Goal: Transaction & Acquisition: Obtain resource

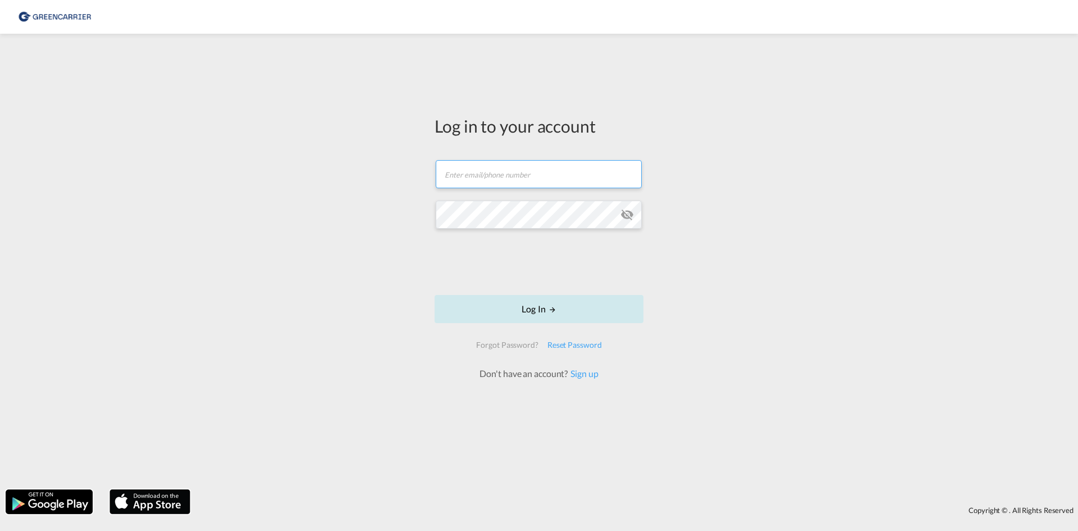
type input "[EMAIL_ADDRESS][DOMAIN_NAME]"
click at [597, 317] on button "Log In" at bounding box center [539, 309] width 209 height 28
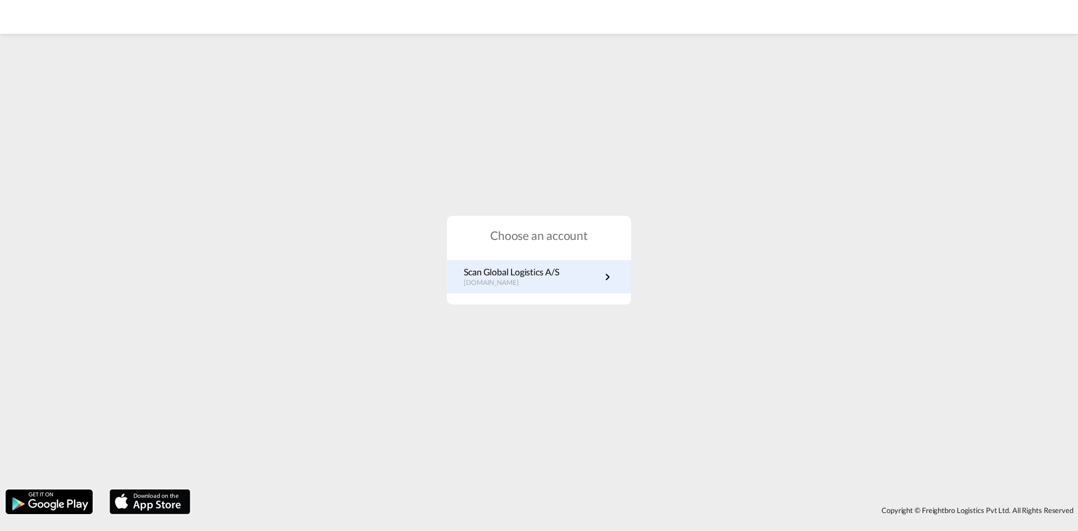
click at [533, 286] on p "[DOMAIN_NAME]" at bounding box center [511, 283] width 95 height 10
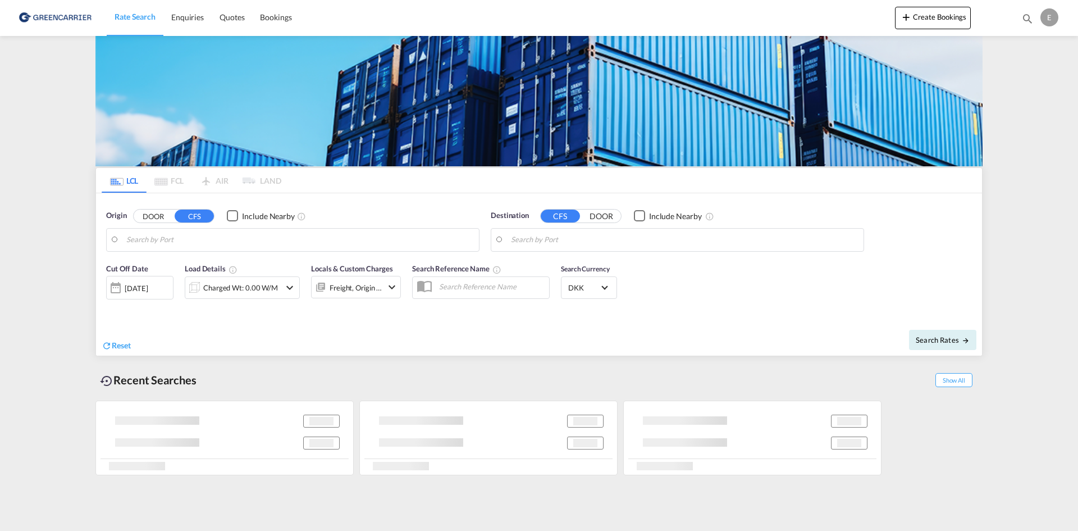
type input "DK-5000, Odense C"
type input "Busan, KRPUS"
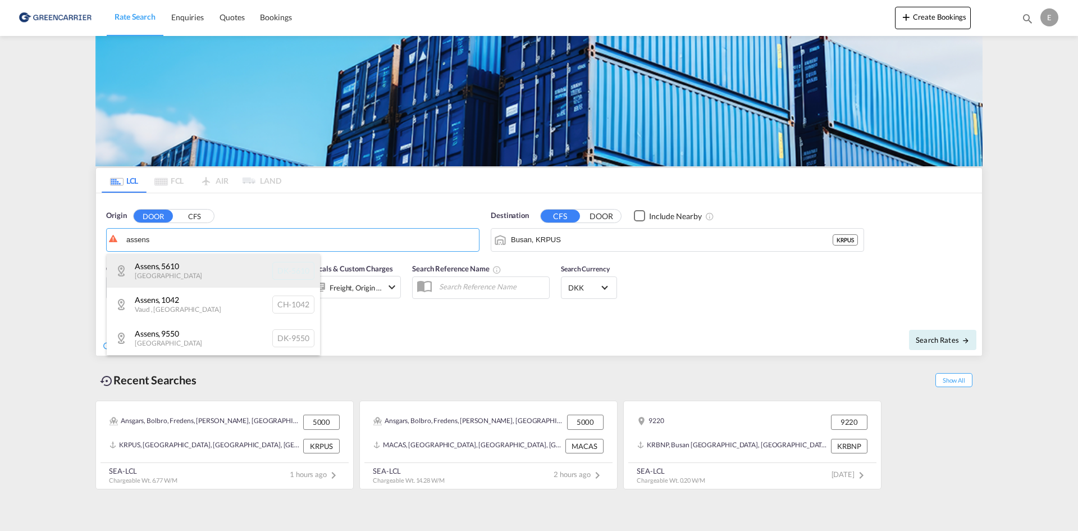
click at [206, 270] on div "Assens , 5610 [GEOGRAPHIC_DATA] DK-5610" at bounding box center [213, 271] width 213 height 34
type input "DK-5610, Assens"
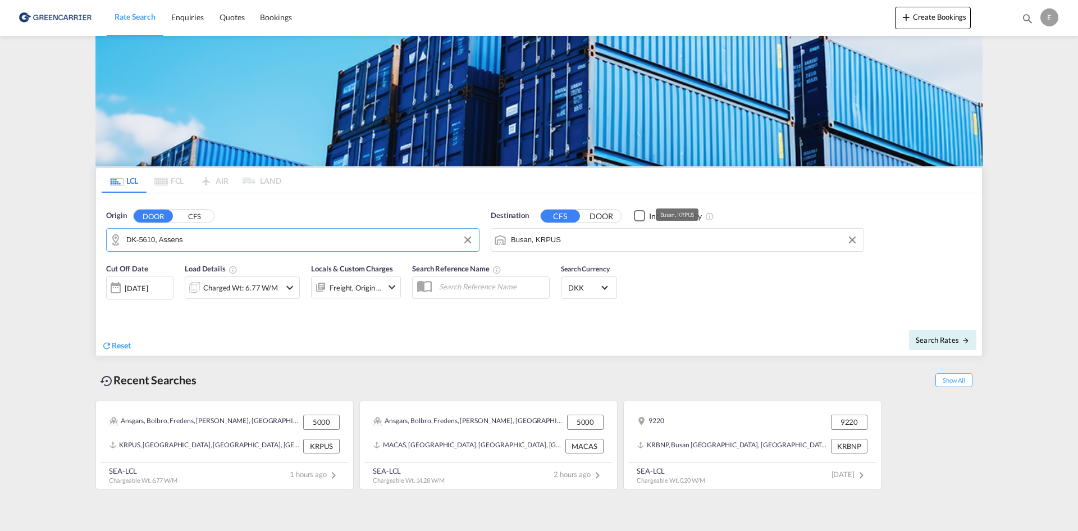
click at [586, 237] on input "Busan, KRPUS" at bounding box center [684, 239] width 347 height 17
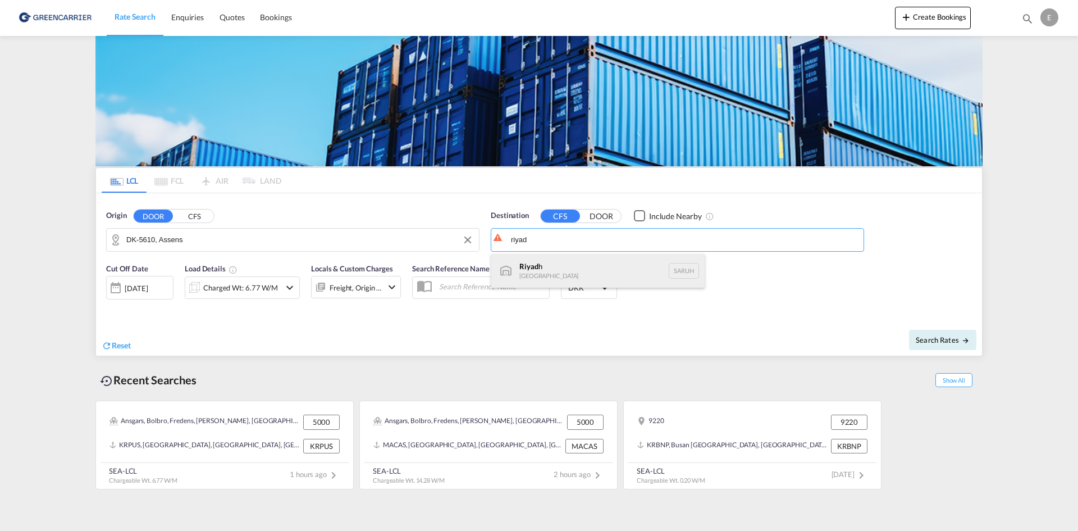
click at [600, 271] on div "Riyad h [GEOGRAPHIC_DATA] [GEOGRAPHIC_DATA]" at bounding box center [597, 271] width 213 height 34
type input "[GEOGRAPHIC_DATA], [GEOGRAPHIC_DATA]"
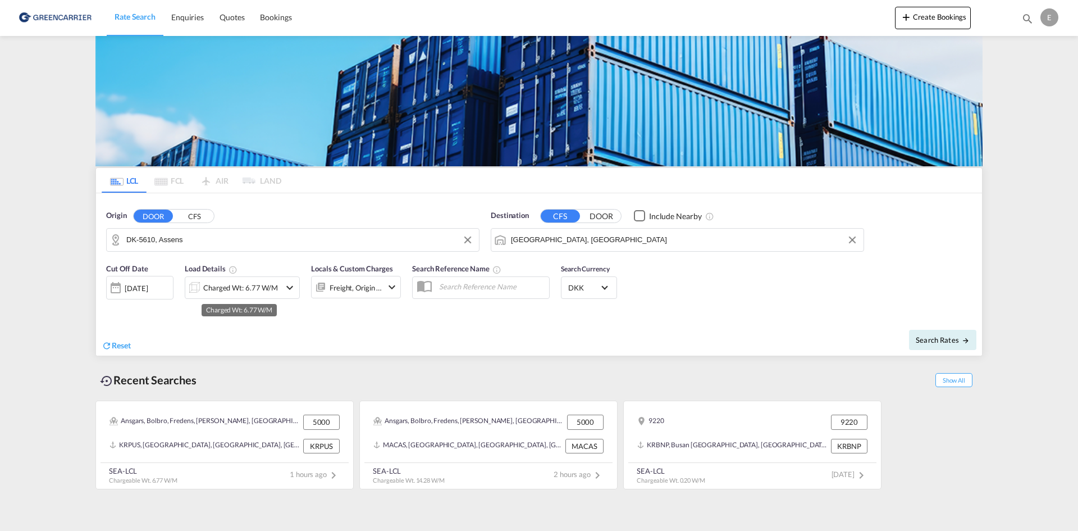
click at [244, 285] on div "Charged Wt: 6.77 W/M" at bounding box center [240, 288] width 75 height 16
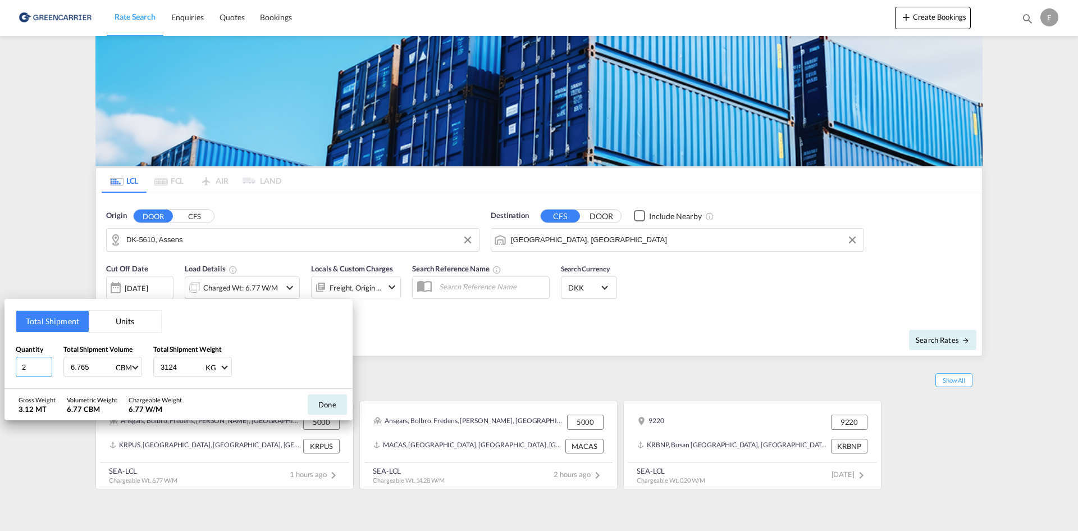
drag, startPoint x: 29, startPoint y: 371, endPoint x: -26, endPoint y: 362, distance: 55.7
click at [0, 362] on html "Rate Search Enquiries Quotes Bookings Rate Search Enquiries" at bounding box center [539, 265] width 1078 height 531
type input "5.9"
type input "1400"
click at [307, 399] on div "Done" at bounding box center [327, 404] width 51 height 31
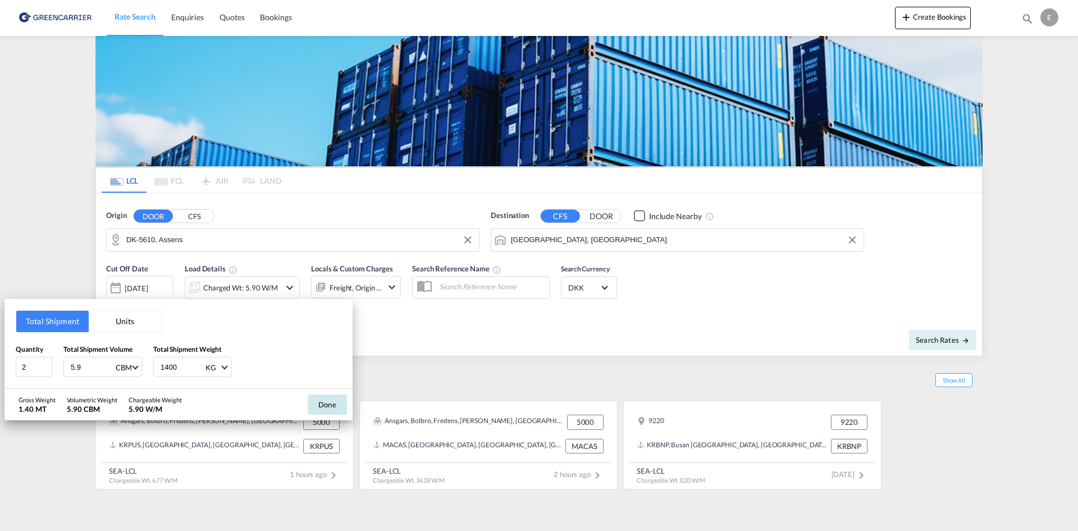
click at [331, 406] on button "Done" at bounding box center [327, 404] width 39 height 20
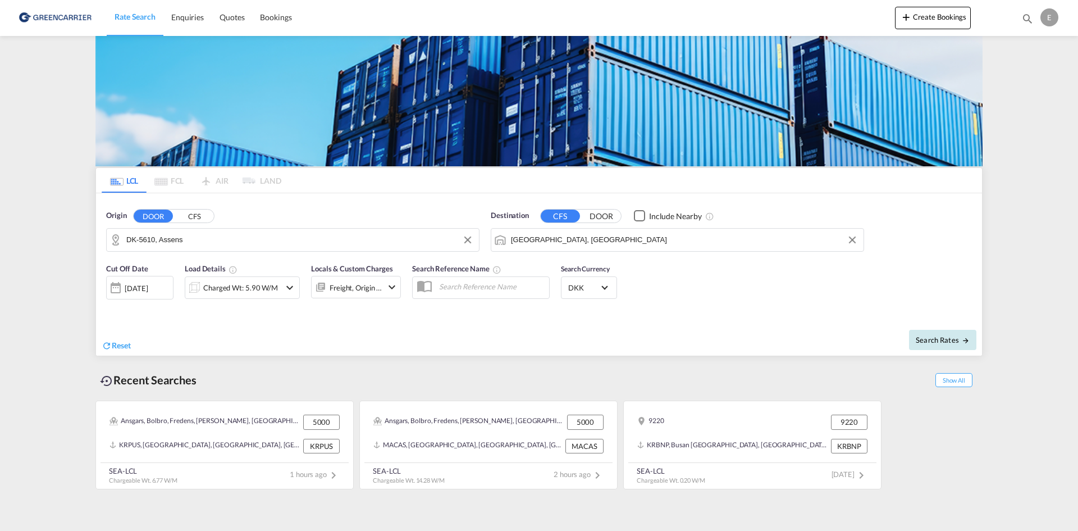
click at [968, 338] on md-icon "icon-arrow-right" at bounding box center [966, 340] width 8 height 8
type input "5610 to SARUH / [DATE]"
